Goal: Transaction & Acquisition: Book appointment/travel/reservation

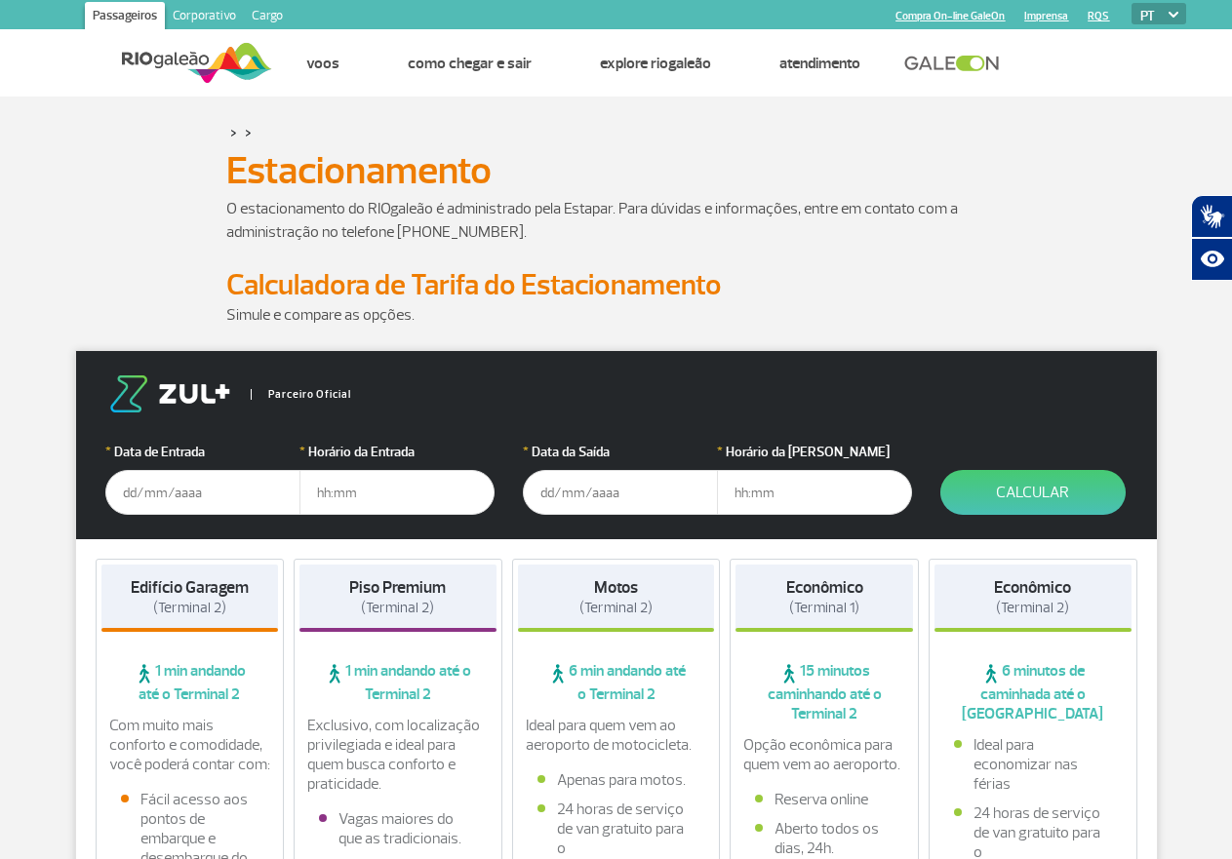
click at [122, 494] on input "text" at bounding box center [202, 492] width 195 height 45
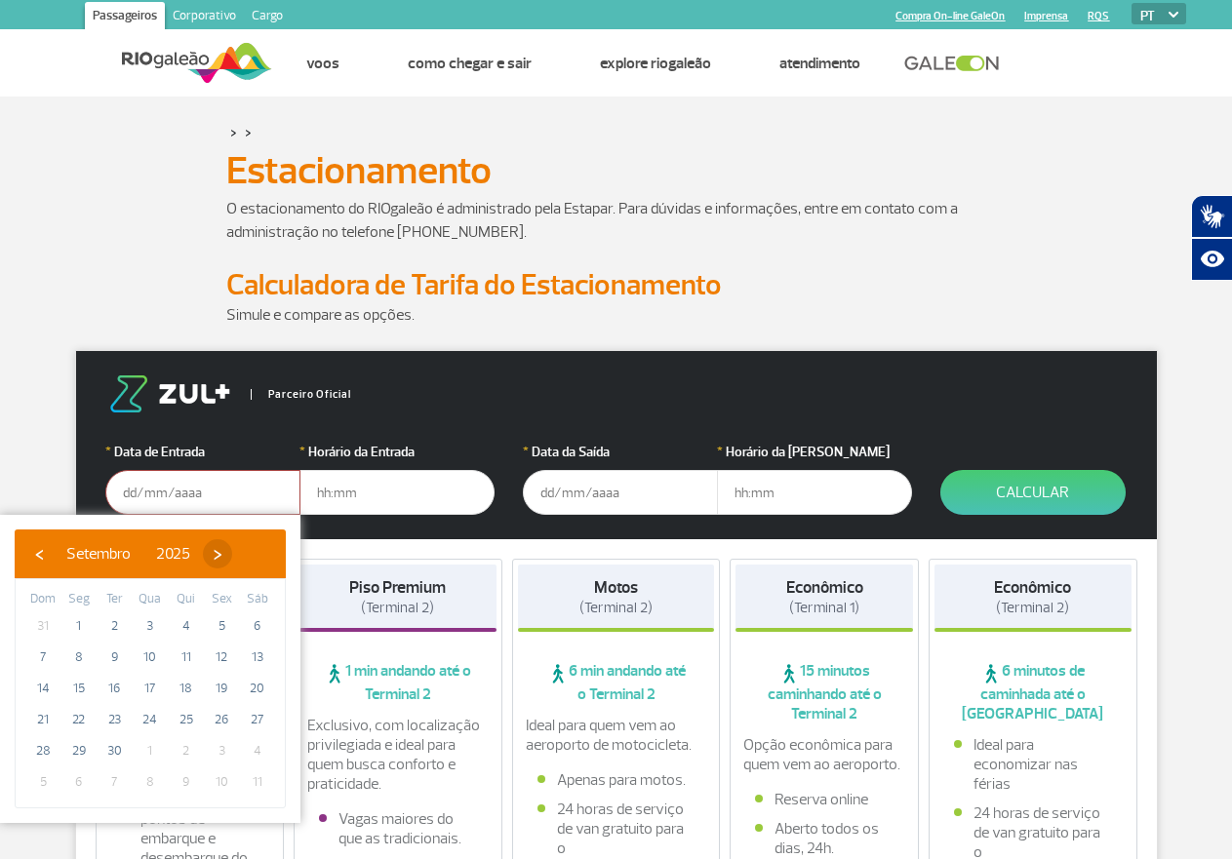
click at [232, 556] on span "›" at bounding box center [217, 553] width 29 height 29
click at [116, 690] on span "14" at bounding box center [114, 688] width 31 height 31
type input "[DATE]"
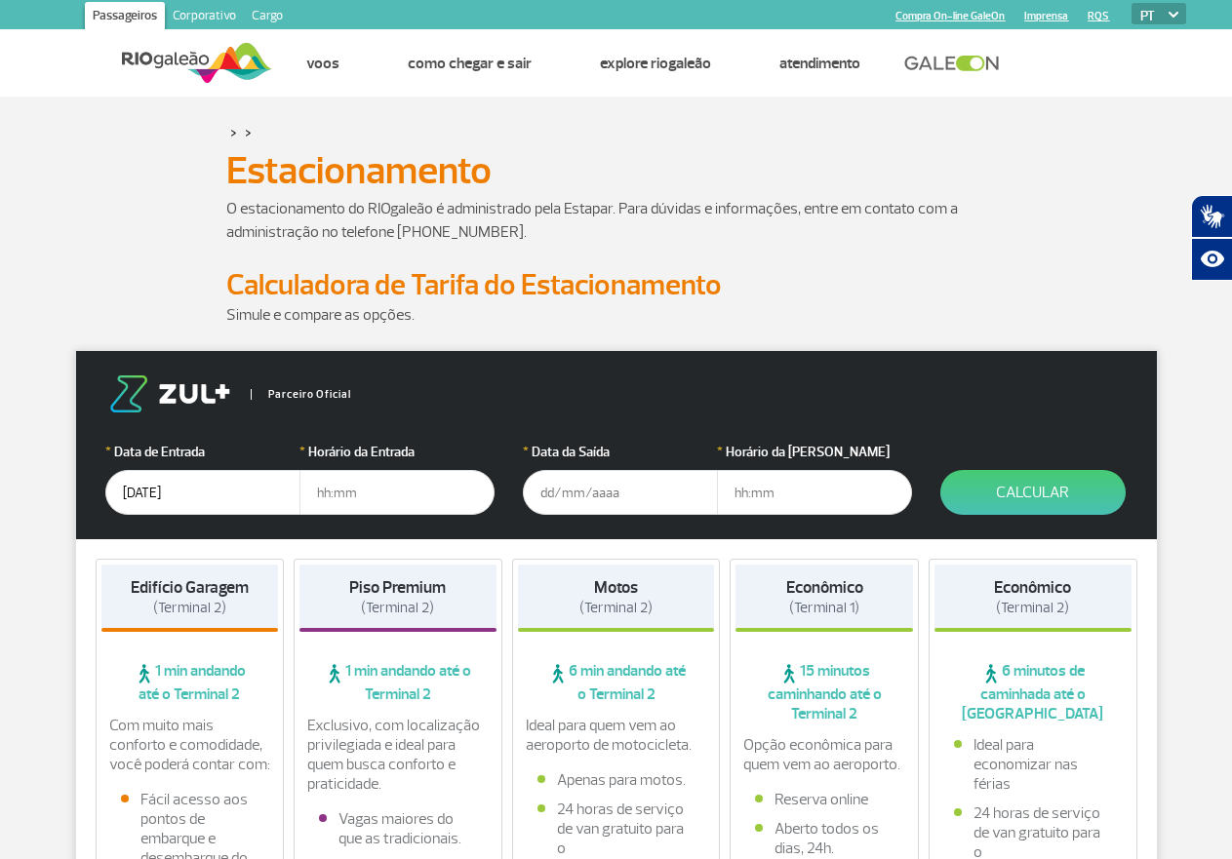
click at [321, 496] on input "text" at bounding box center [396, 492] width 195 height 45
type input "0"
type input "09"
click at [940, 470] on button "Calcular" at bounding box center [1032, 492] width 185 height 45
click at [543, 493] on input "text" at bounding box center [620, 492] width 195 height 45
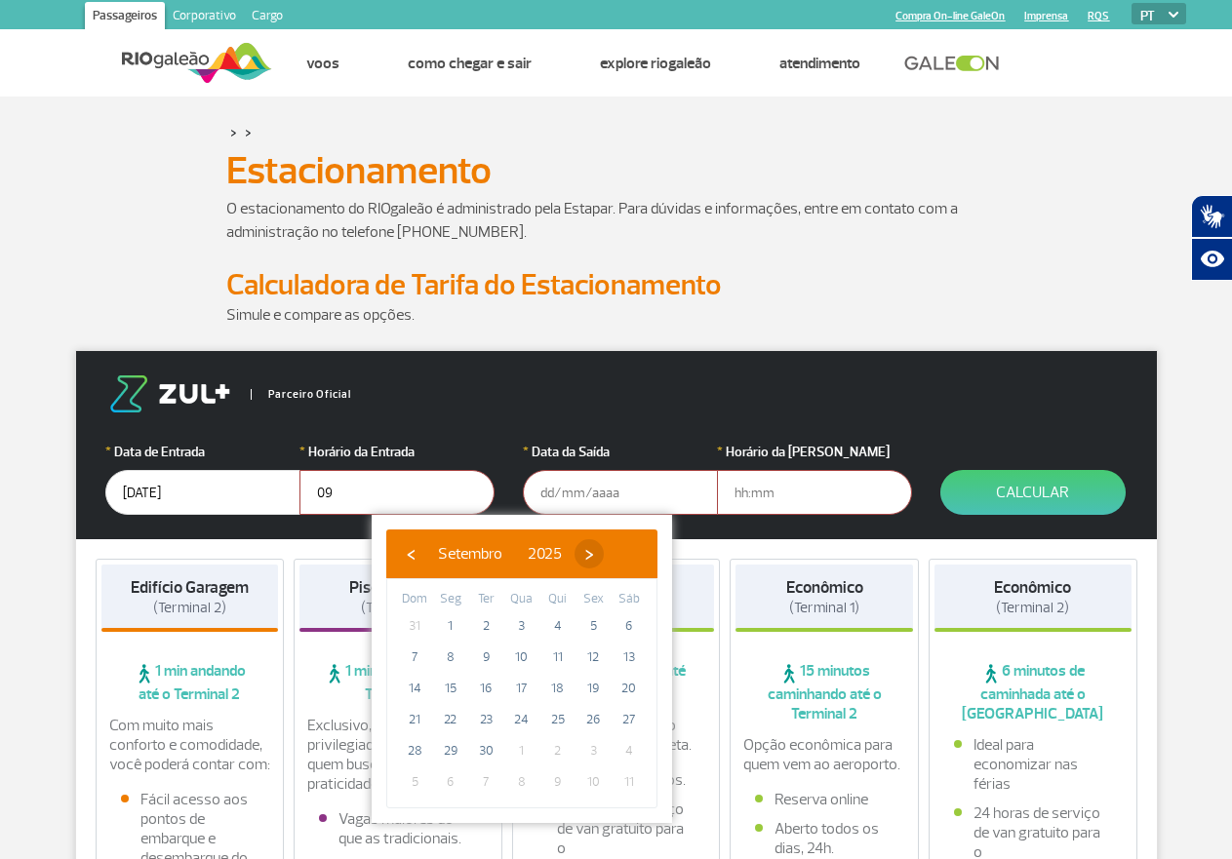
click at [604, 555] on span "›" at bounding box center [589, 553] width 29 height 29
click at [414, 721] on span "19" at bounding box center [414, 719] width 31 height 31
type input "[DATE]"
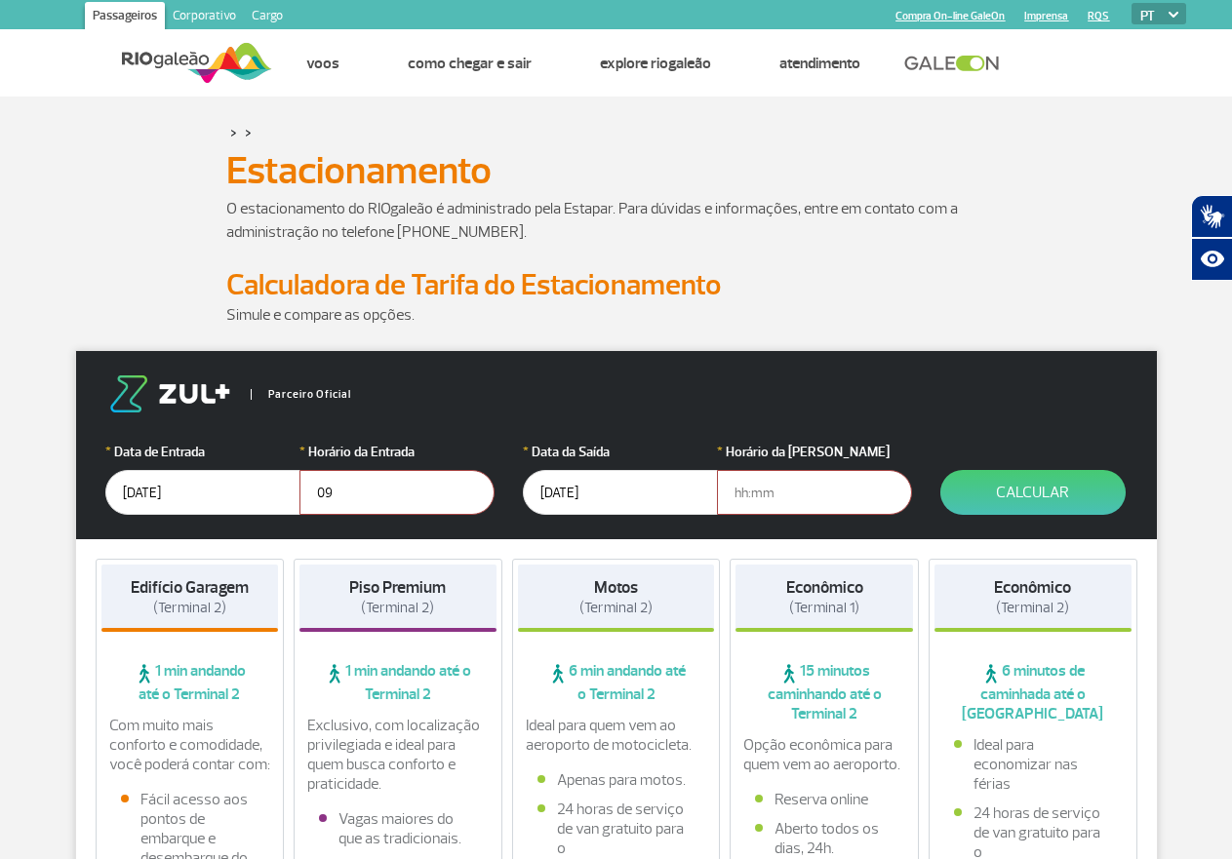
click at [735, 491] on input "text" at bounding box center [814, 492] width 195 height 45
type input "17"
click at [825, 601] on span "(Terminal 1)" at bounding box center [824, 608] width 70 height 19
click at [1027, 495] on button "Calcular" at bounding box center [1032, 492] width 185 height 45
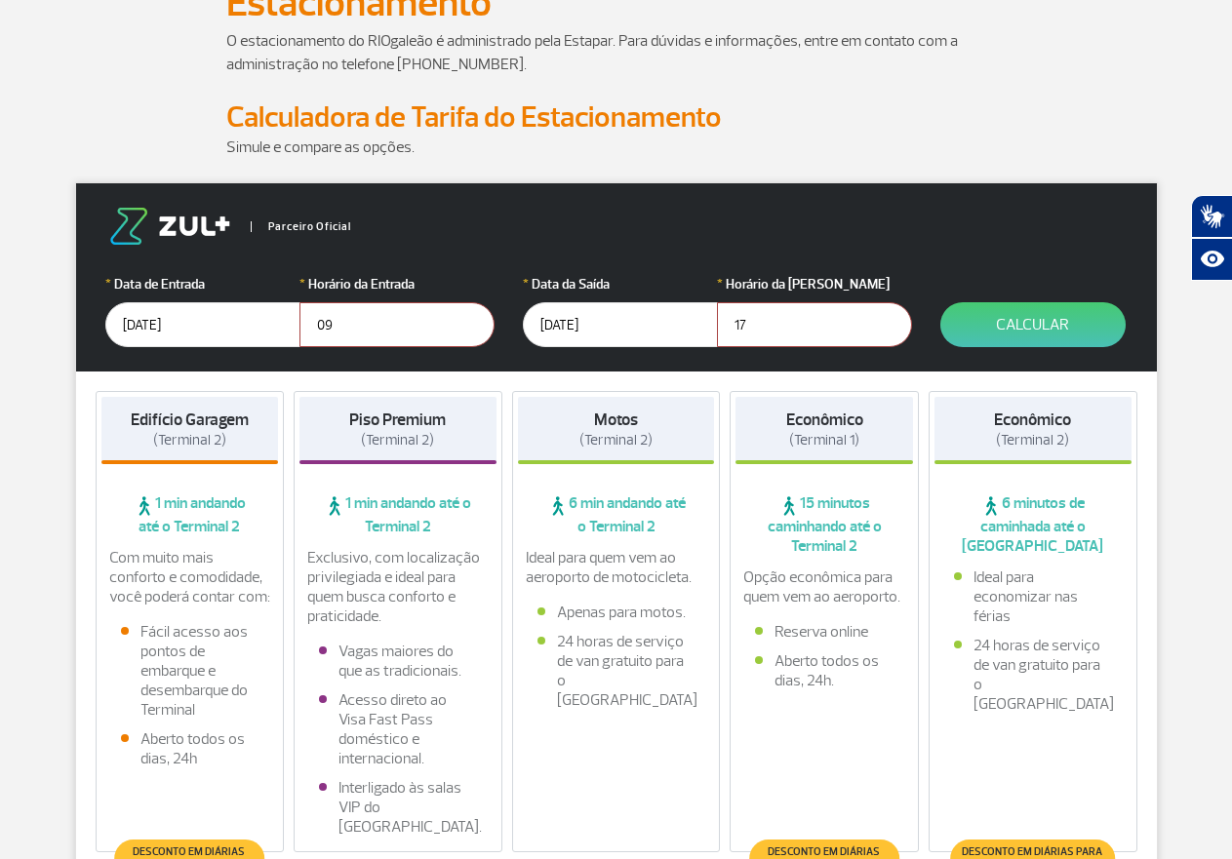
scroll to position [195, 0]
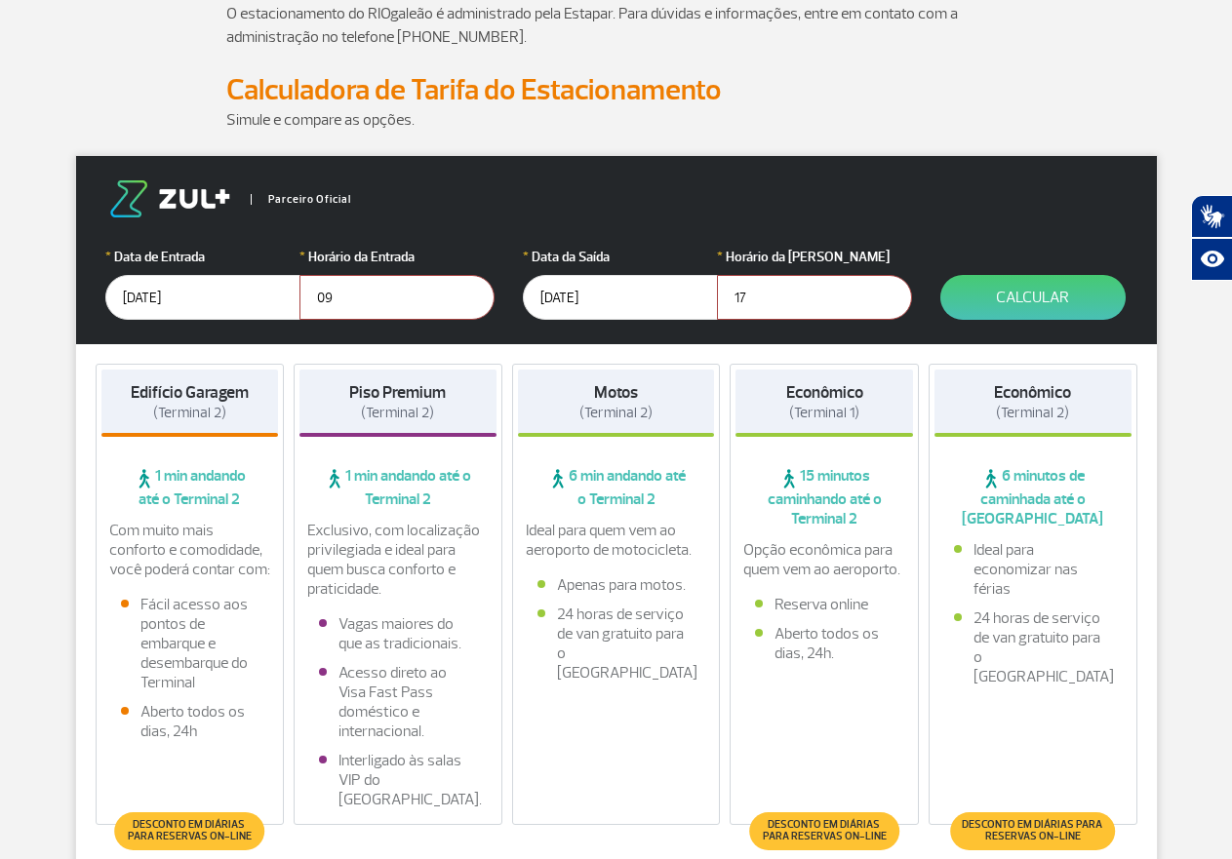
click at [823, 494] on span "15 minutos caminhando até o Terminal 2" at bounding box center [824, 497] width 178 height 62
click at [822, 387] on strong "Econômico" at bounding box center [824, 392] width 77 height 20
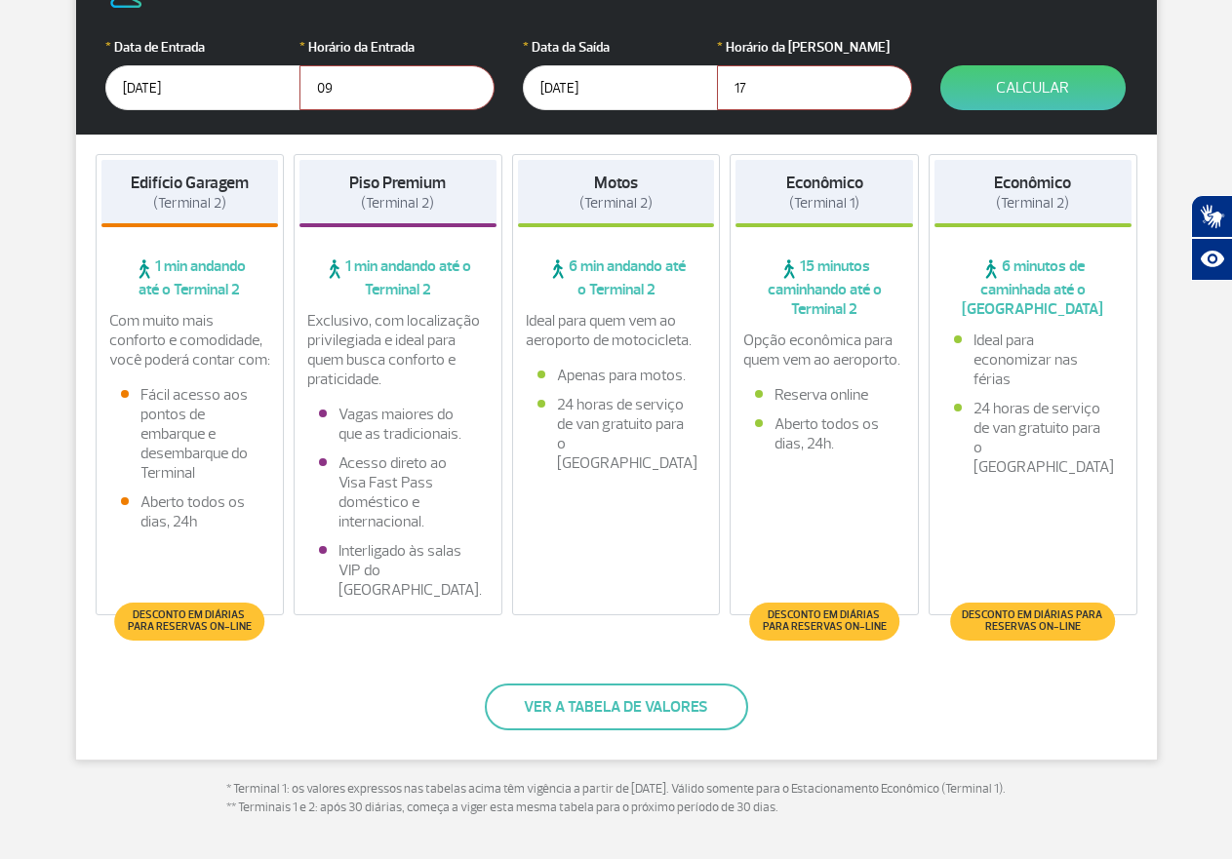
scroll to position [488, 0]
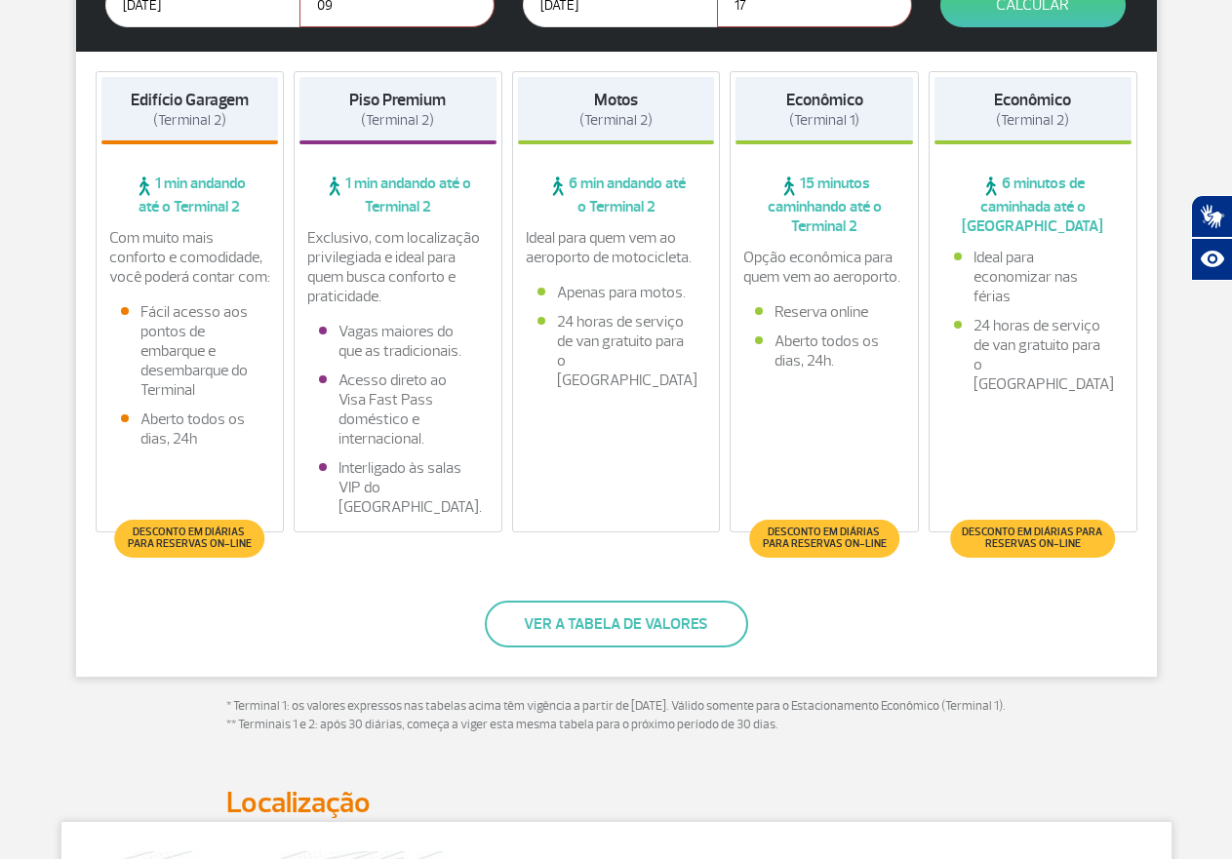
click at [829, 542] on span "Desconto em diárias para reservas on-line" at bounding box center [824, 538] width 130 height 23
click at [796, 318] on li "Reserva online" at bounding box center [824, 312] width 139 height 20
click at [644, 626] on button "Ver a tabela de valores" at bounding box center [616, 624] width 263 height 47
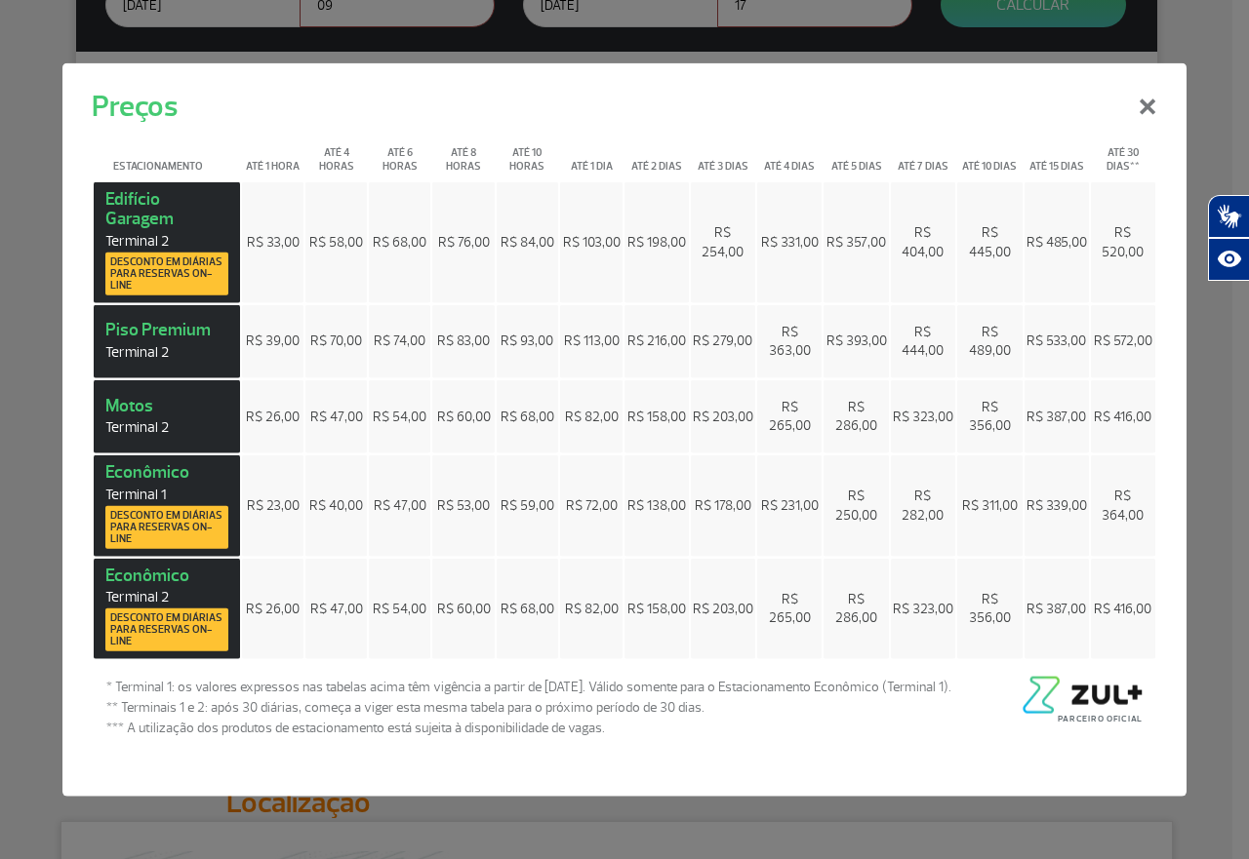
click at [150, 519] on span "Desconto em diárias para reservas on-line" at bounding box center [166, 526] width 113 height 35
click at [1139, 111] on button "×" at bounding box center [1147, 103] width 51 height 70
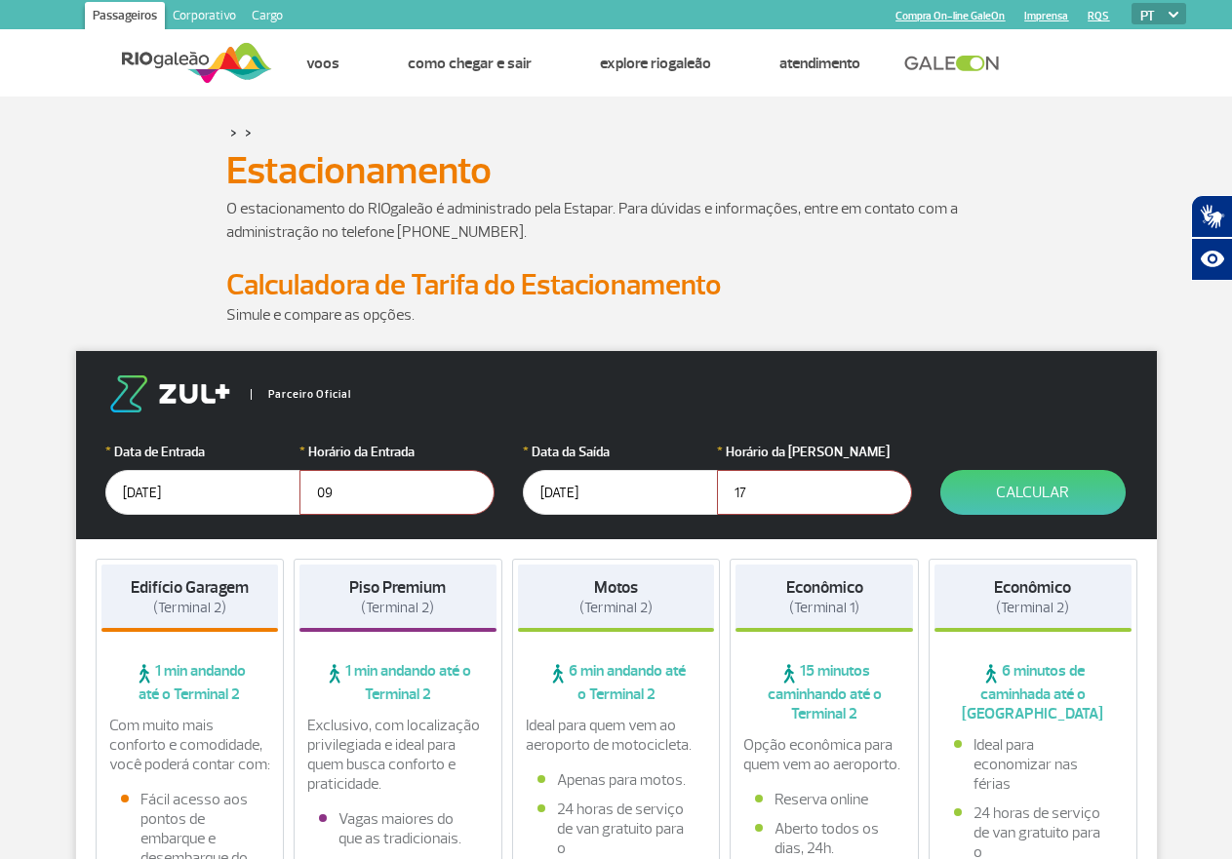
scroll to position [98, 0]
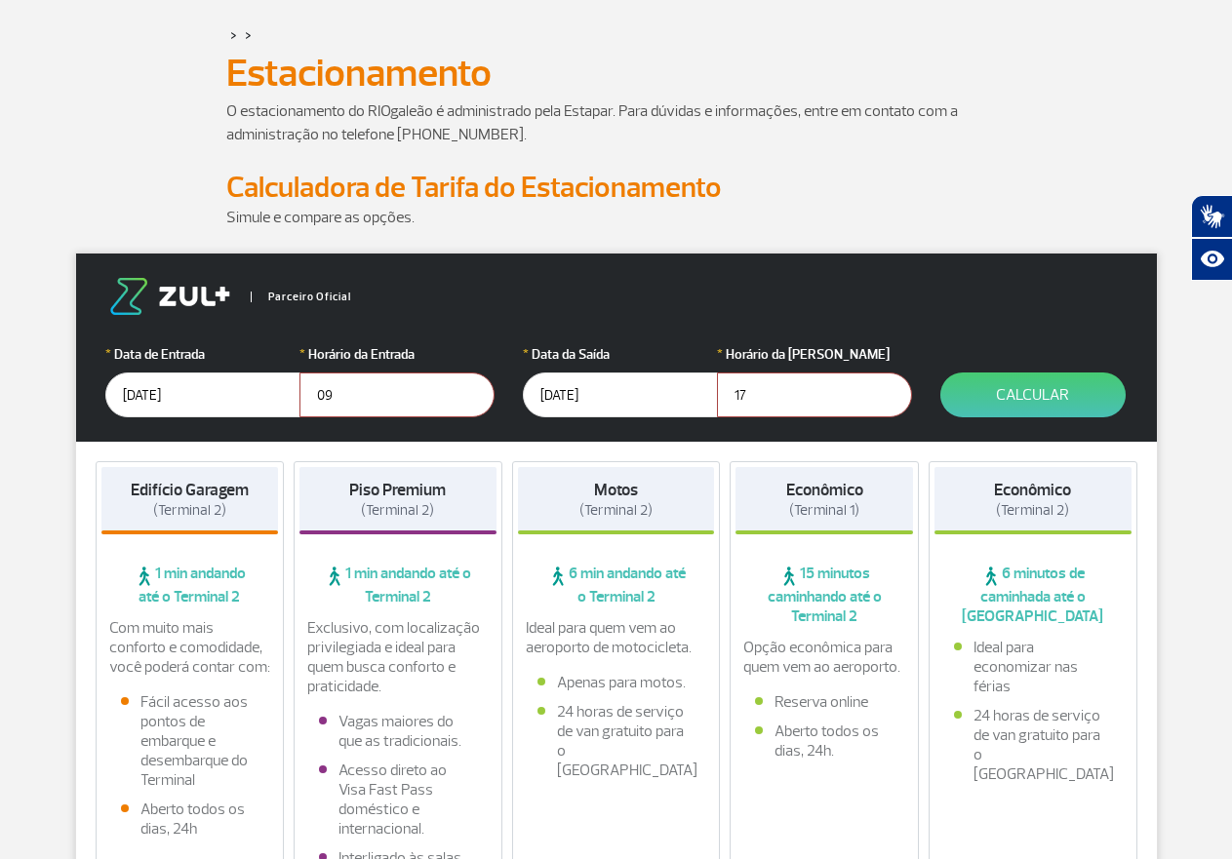
click at [828, 603] on span "15 minutos caminhando até o Terminal 2" at bounding box center [824, 595] width 178 height 62
click at [833, 500] on h4 "Econômico (Terminal 1)" at bounding box center [824, 501] width 77 height 40
click at [841, 530] on div "Econômico (Terminal 1)" at bounding box center [824, 500] width 178 height 67
click at [836, 543] on div "Econômico (Terminal 1) 15 minutos caminhando até o Terminal 2 Opção econômica p…" at bounding box center [824, 691] width 189 height 461
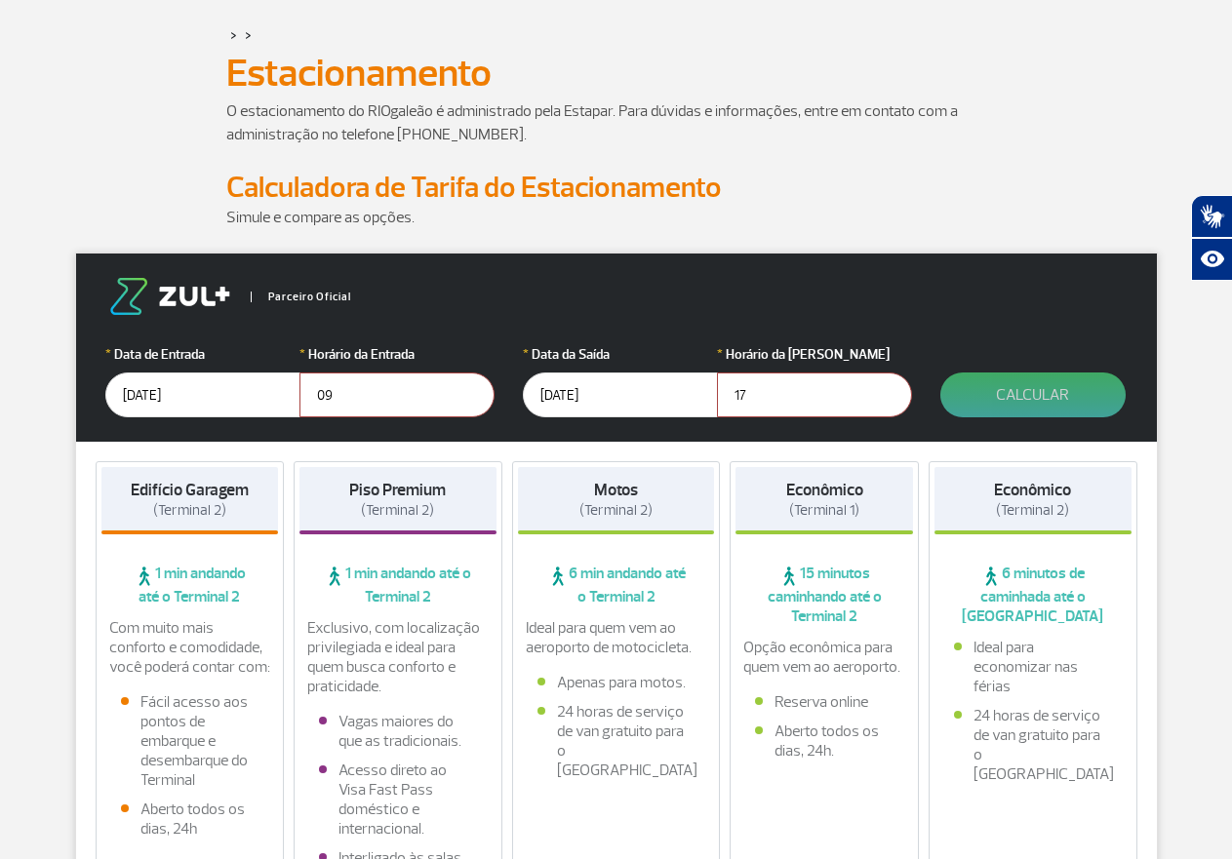
click at [1012, 401] on button "Calcular" at bounding box center [1032, 395] width 185 height 45
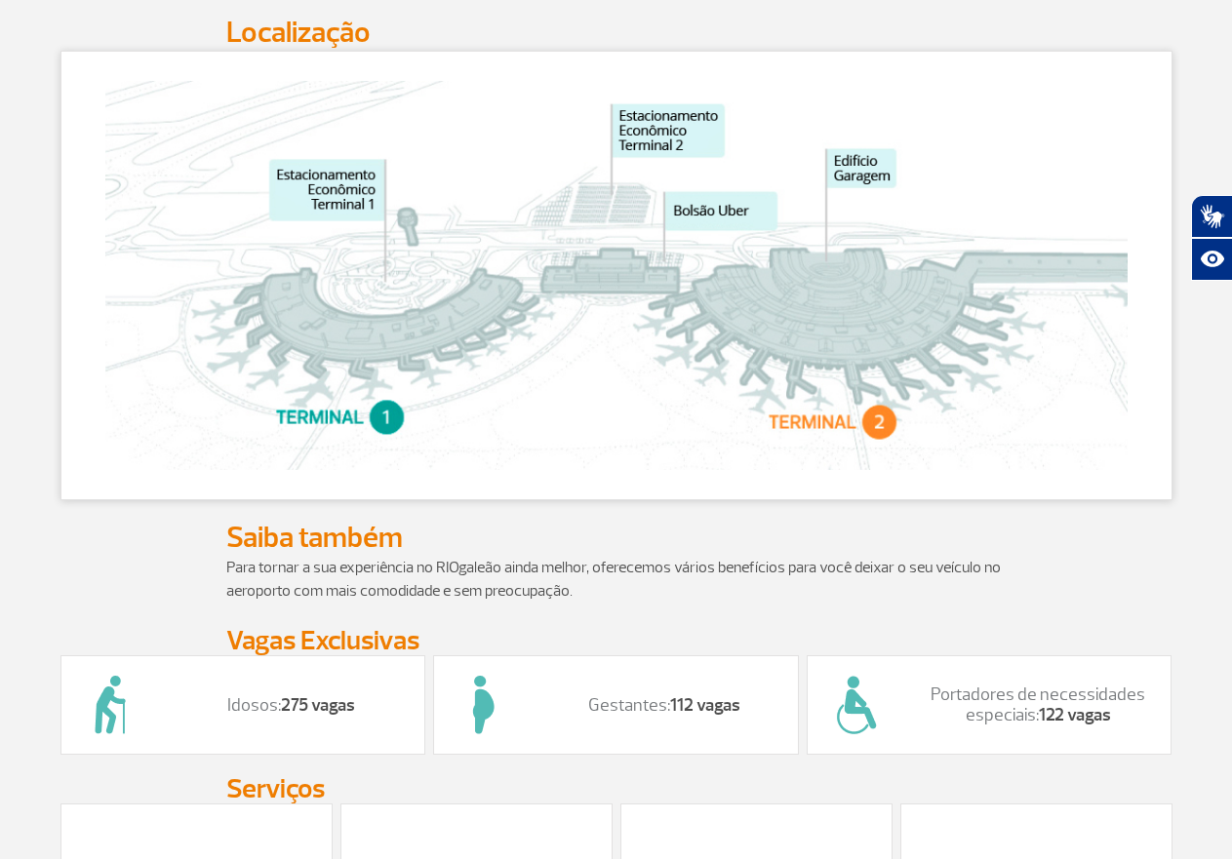
scroll to position [1268, 0]
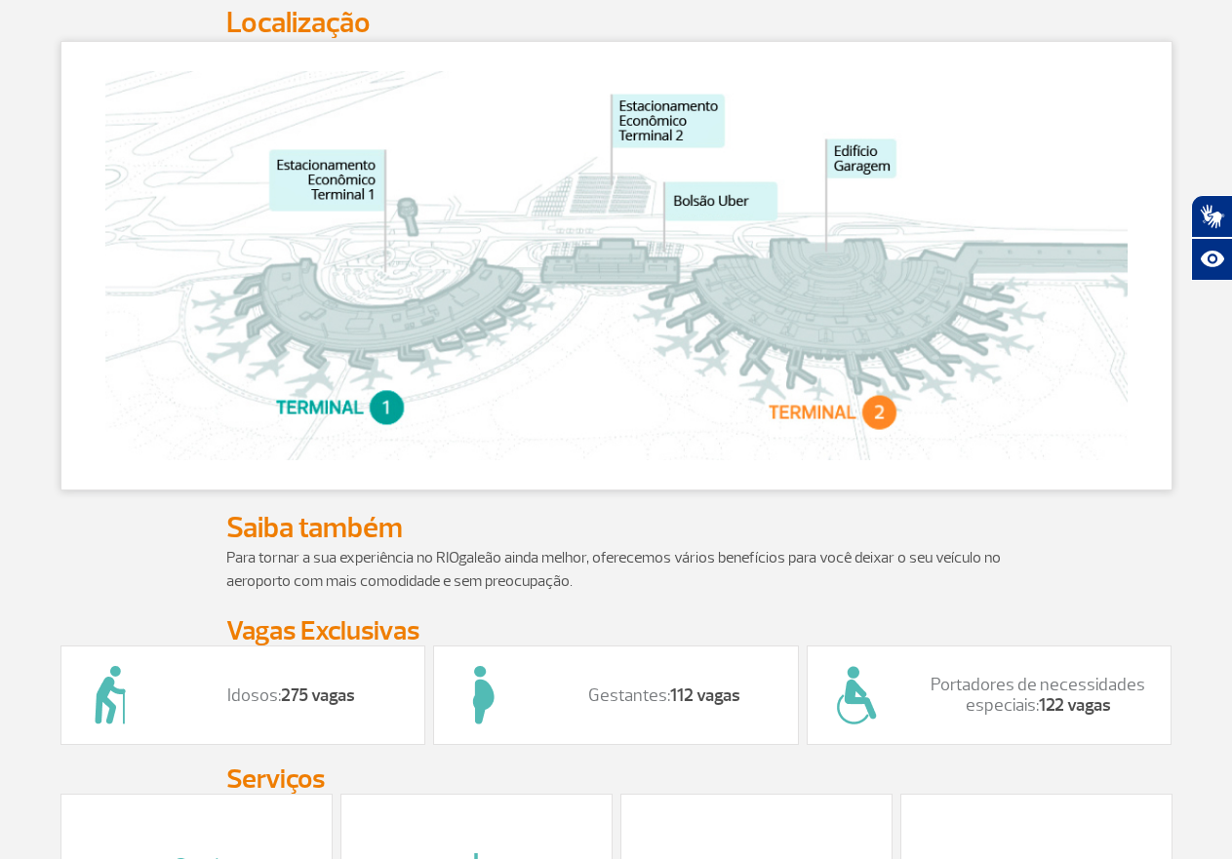
click at [340, 207] on img at bounding box center [616, 265] width 1022 height 389
click at [382, 429] on img at bounding box center [616, 265] width 1022 height 389
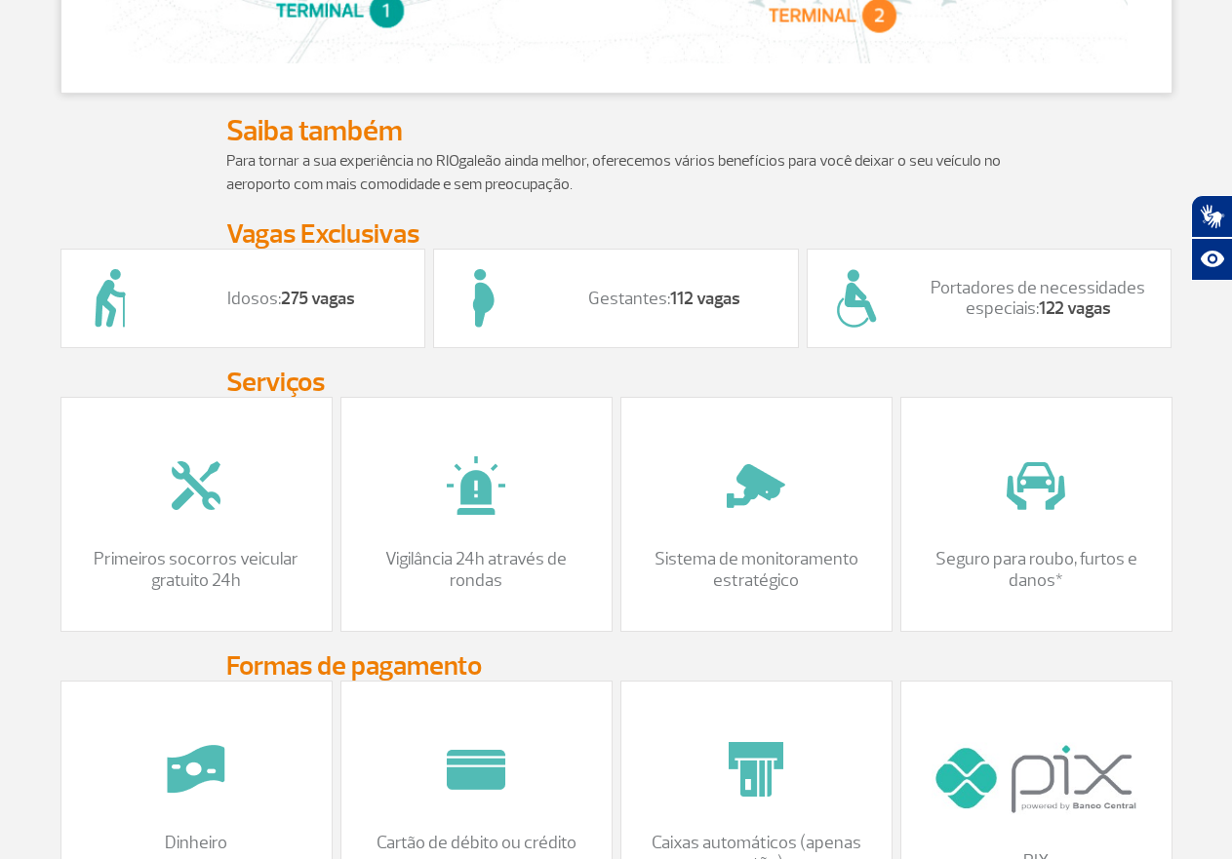
scroll to position [1648, 0]
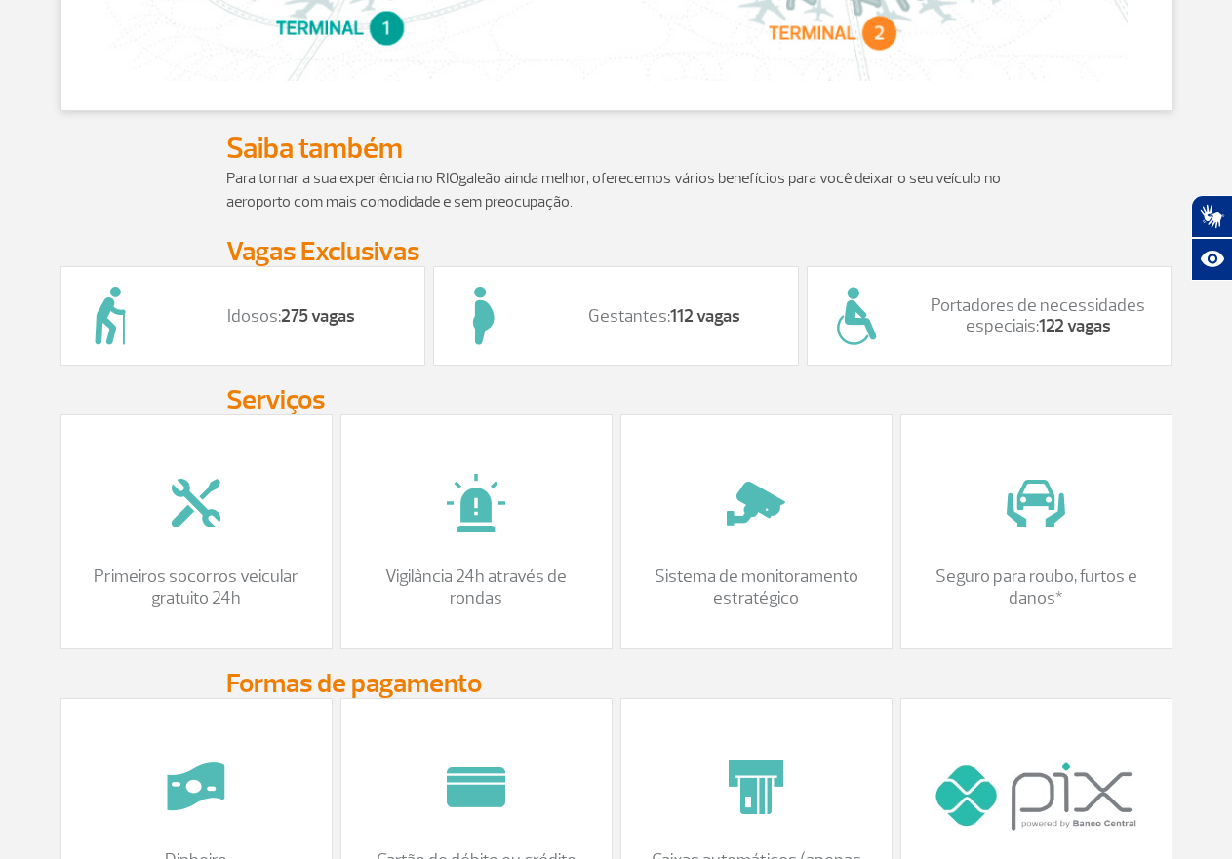
click at [265, 348] on div "Idosos: 275 vagas" at bounding box center [243, 315] width 366 height 99
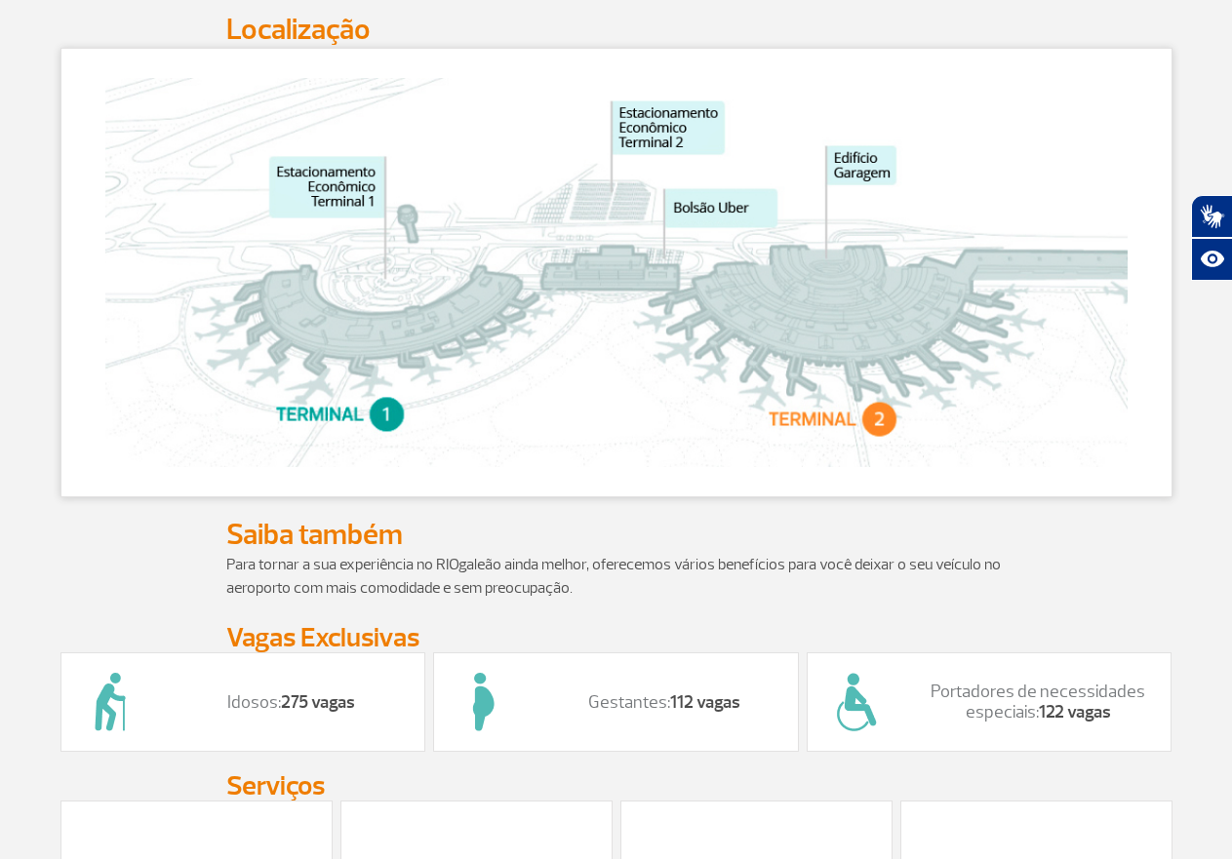
scroll to position [1257, 0]
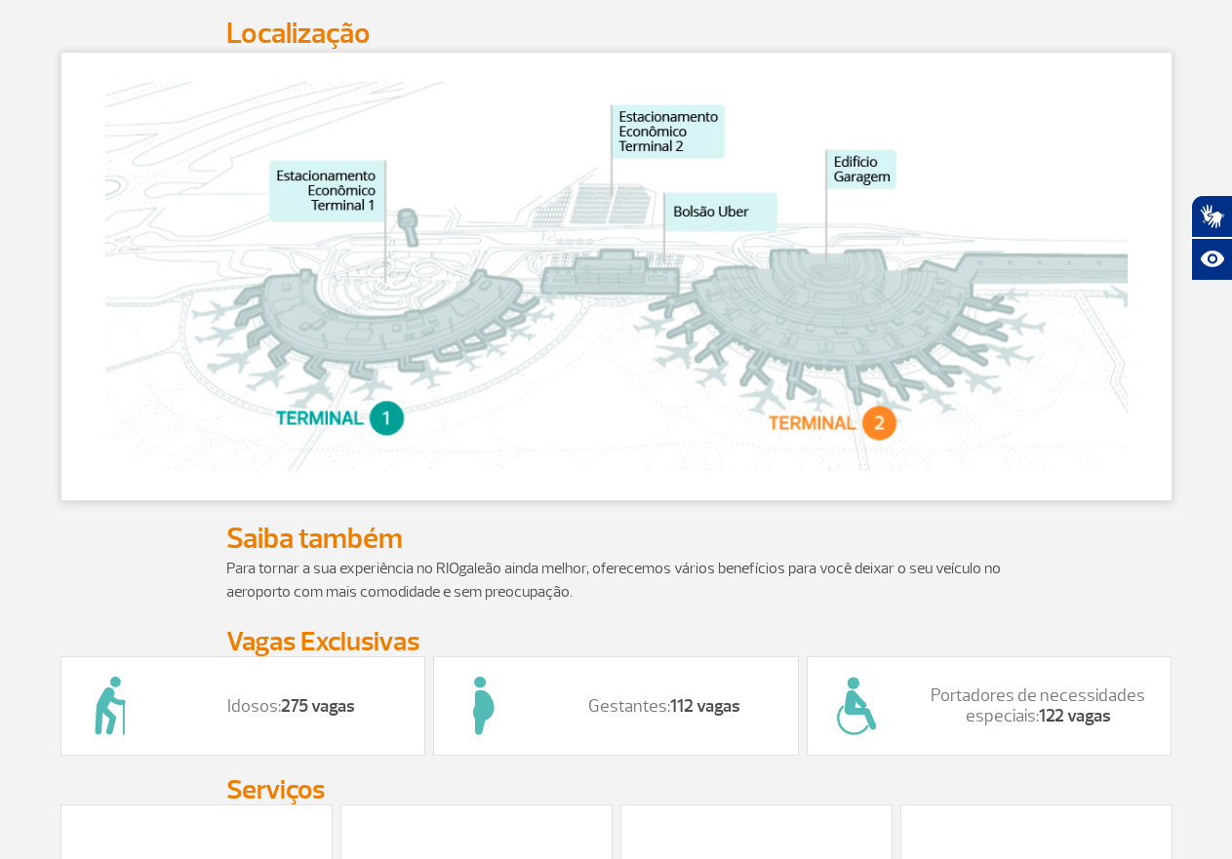
click at [379, 351] on img at bounding box center [616, 276] width 1022 height 389
click at [332, 212] on img at bounding box center [616, 276] width 1022 height 389
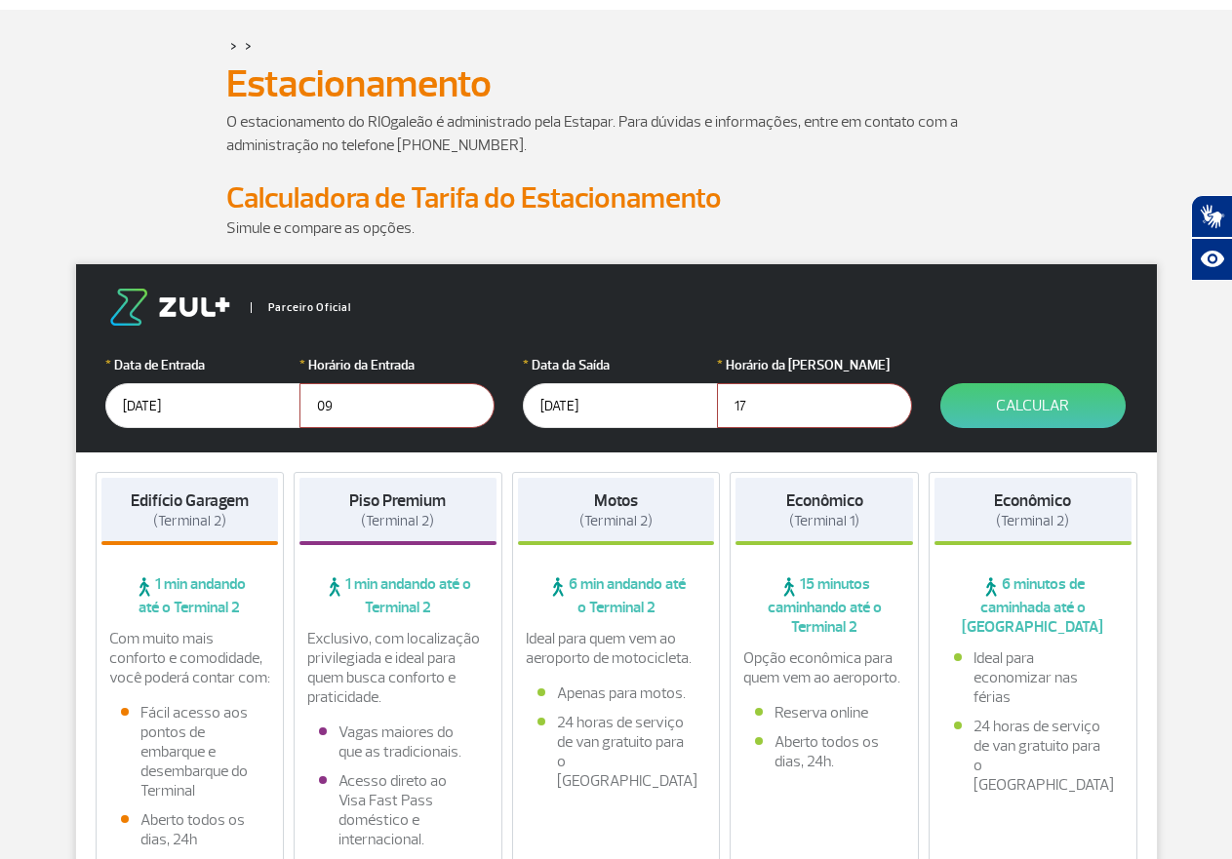
scroll to position [0, 0]
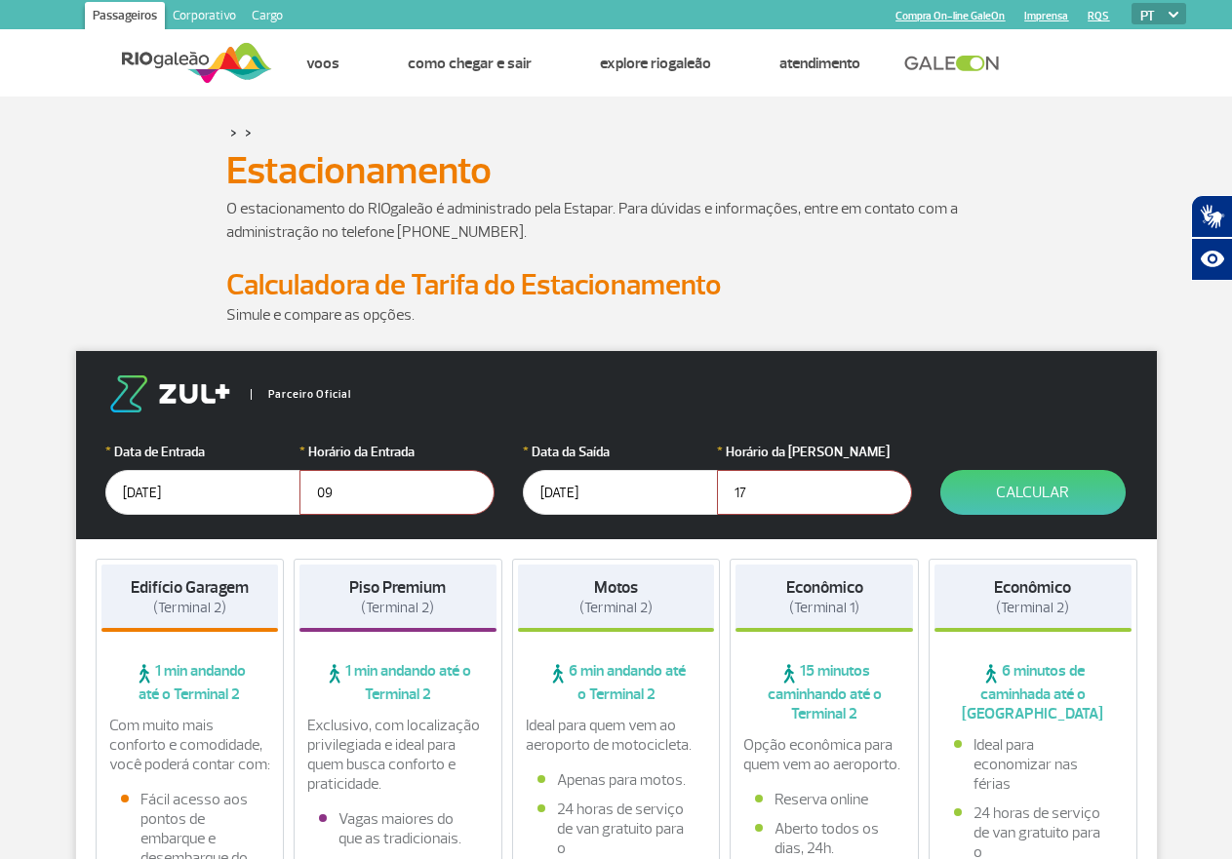
click at [957, 20] on link "Compra On-line GaleOn" at bounding box center [949, 16] width 109 height 13
drag, startPoint x: 568, startPoint y: 209, endPoint x: 613, endPoint y: 210, distance: 44.9
click at [613, 210] on p "O estacionamento do RIOgaleão é administrado pela Estapar. Para dúvidas e infor…" at bounding box center [616, 220] width 780 height 47
copy p "Estapar"
